Goal: Task Accomplishment & Management: Manage account settings

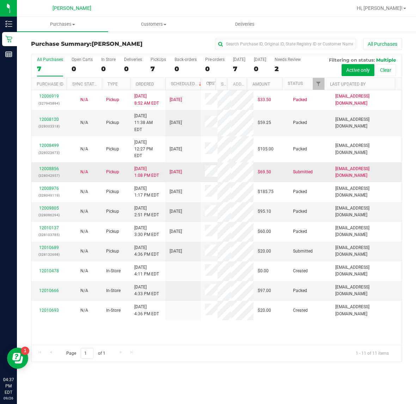
scroll to position [21, 0]
click at [46, 250] on link "12010689" at bounding box center [49, 247] width 20 height 5
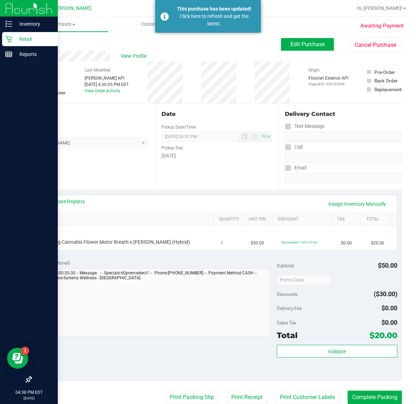
click at [8, 41] on icon at bounding box center [8, 39] width 7 height 7
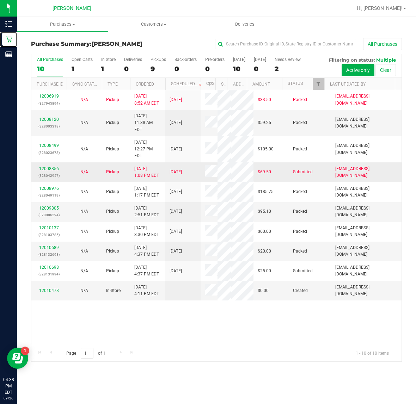
scroll to position [2, 0]
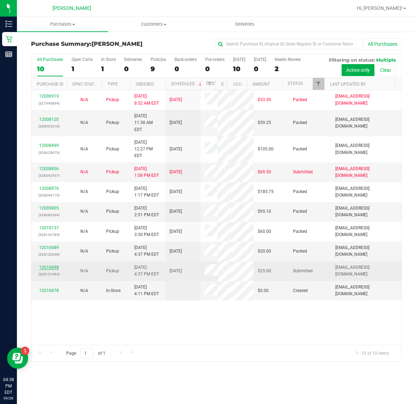
click at [50, 270] on link "12010698" at bounding box center [49, 267] width 20 height 5
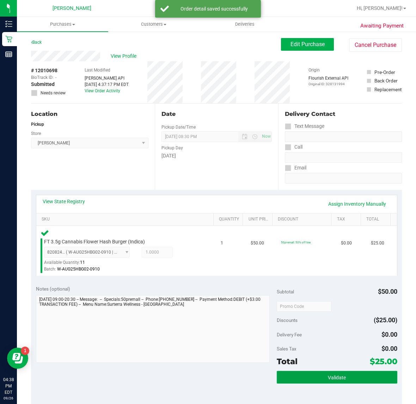
click at [295, 378] on button "Validate" at bounding box center [337, 377] width 120 height 13
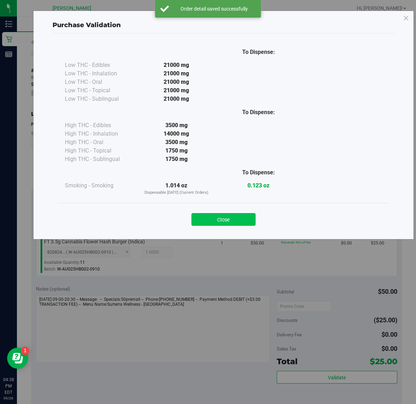
click at [222, 221] on button "Close" at bounding box center [223, 219] width 64 height 13
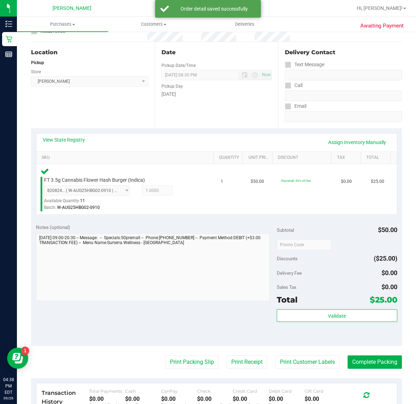
scroll to position [111, 0]
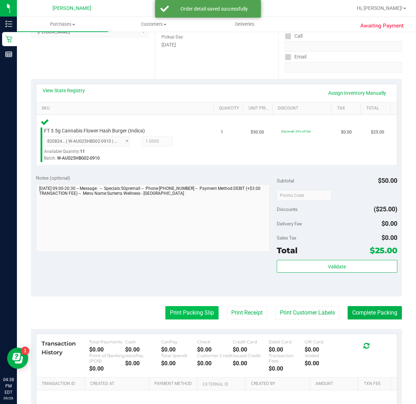
click at [181, 310] on button "Print Packing Slip" at bounding box center [191, 312] width 53 height 13
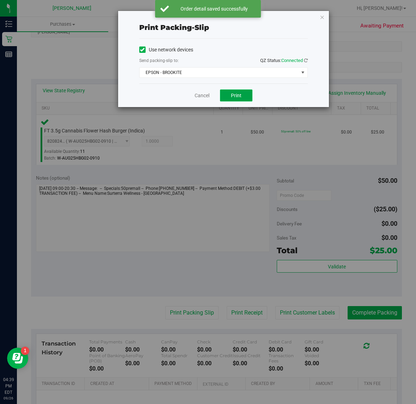
click at [247, 99] on button "Print" at bounding box center [236, 95] width 32 height 12
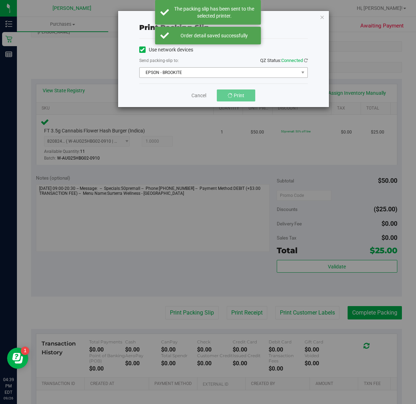
click at [207, 69] on span "EPSON - BROOKITE" at bounding box center [219, 73] width 159 height 10
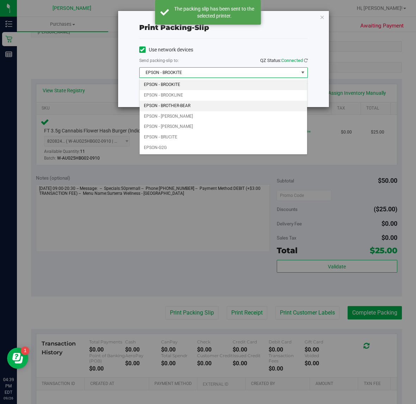
click at [187, 105] on li "EPSON - BROTHER-BEAR" at bounding box center [224, 106] width 168 height 11
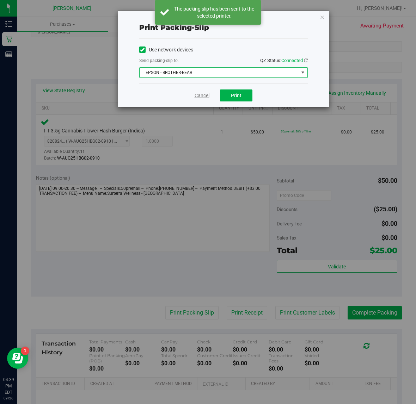
click at [196, 95] on link "Cancel" at bounding box center [201, 95] width 15 height 7
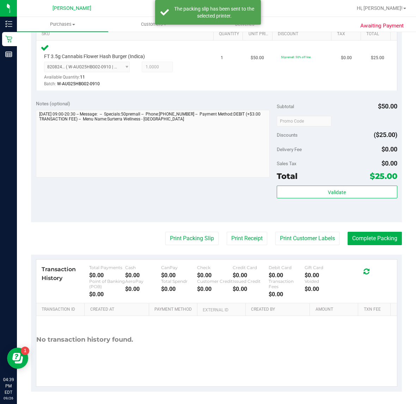
scroll to position [184, 0]
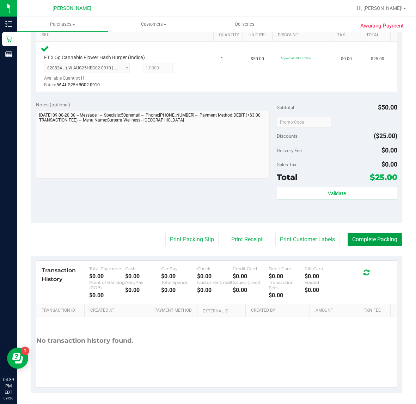
click at [351, 239] on button "Complete Packing" at bounding box center [374, 239] width 54 height 13
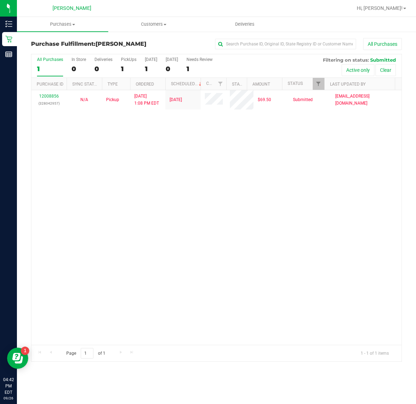
click at [410, 95] on div "Purchase Fulfillment: [PERSON_NAME] All Purchases All Purchases 1 In Store 0 De…" at bounding box center [216, 200] width 399 height 338
click at [287, 200] on div "12008856 (328042957) N/A Pickup [DATE] 1:08 PM EDT 9/26/2025 $69.50 Submitted […" at bounding box center [216, 217] width 370 height 255
click at [256, 345] on div "Page 1 of 1 1 - 1 of 1 items" at bounding box center [216, 353] width 370 height 17
click at [259, 336] on div "12008856 (328042957) N/A Pickup [DATE] 1:08 PM EDT 9/26/2025 $69.50 Submitted […" at bounding box center [216, 217] width 370 height 255
click at [335, 249] on div "12008856 (328042957) N/A Pickup [DATE] 1:08 PM EDT 9/26/2025 $69.50 Submitted […" at bounding box center [216, 217] width 370 height 255
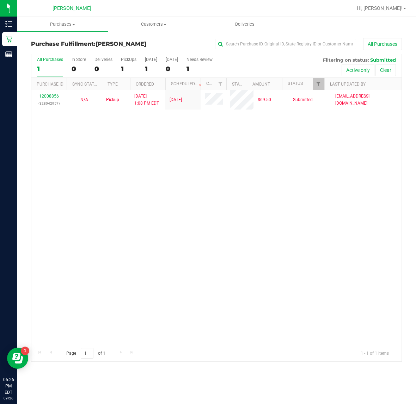
click at [366, 271] on div "12008856 (328042957) N/A Pickup [DATE] 1:08 PM EDT 9/26/2025 $69.50 Submitted […" at bounding box center [216, 217] width 370 height 255
